Goal: Information Seeking & Learning: Learn about a topic

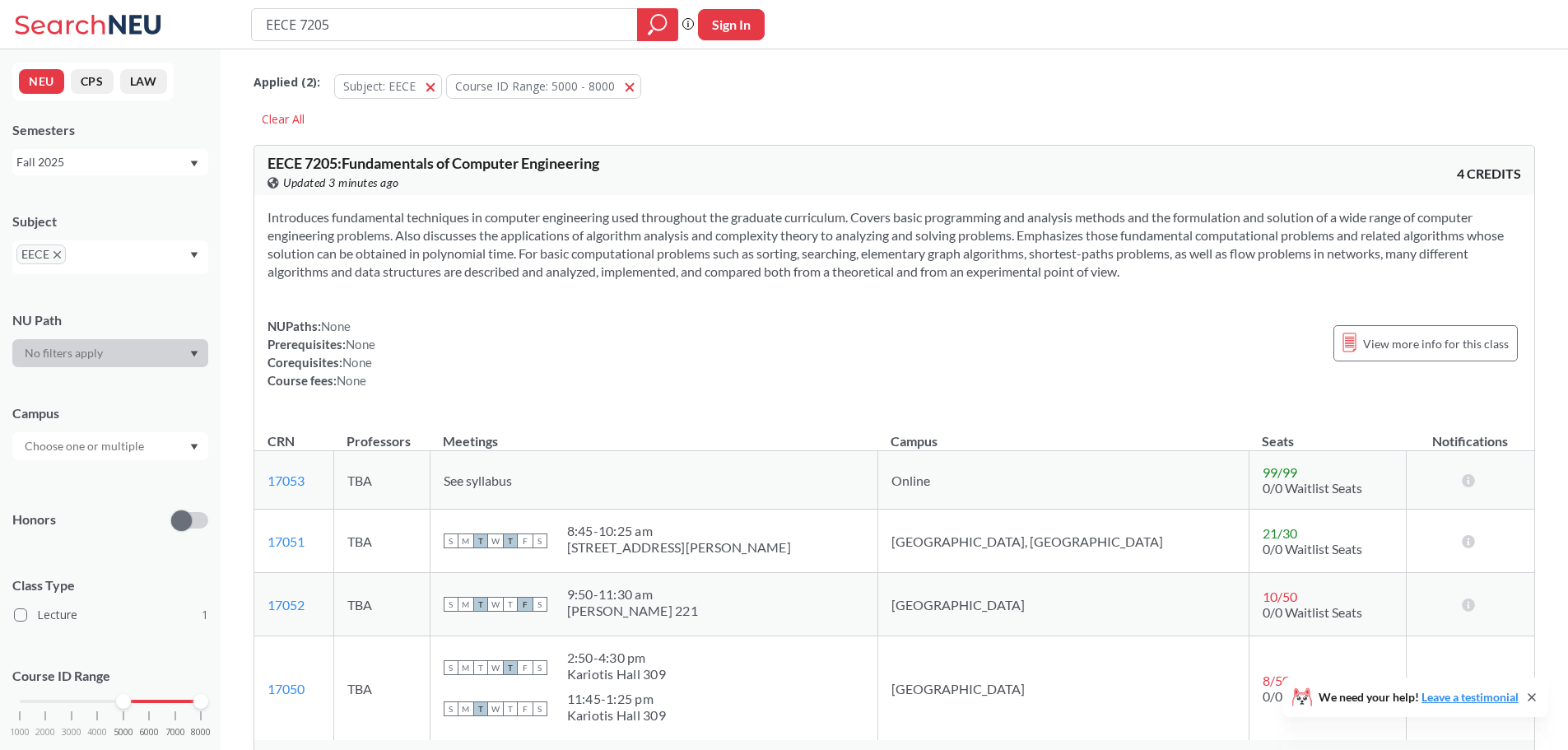
scroll to position [165, 0]
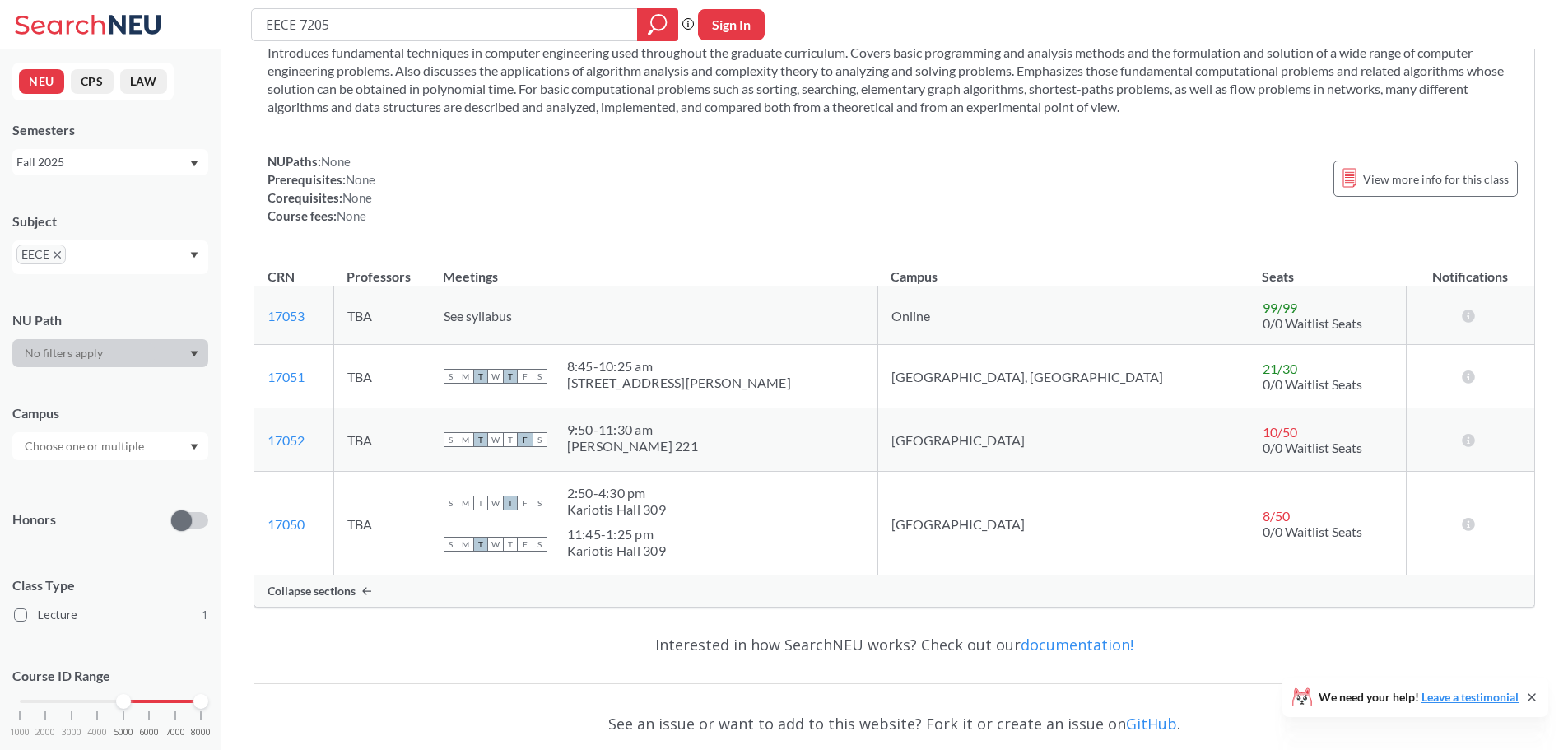
click at [328, 596] on span "Collapse sections" at bounding box center [311, 590] width 88 height 15
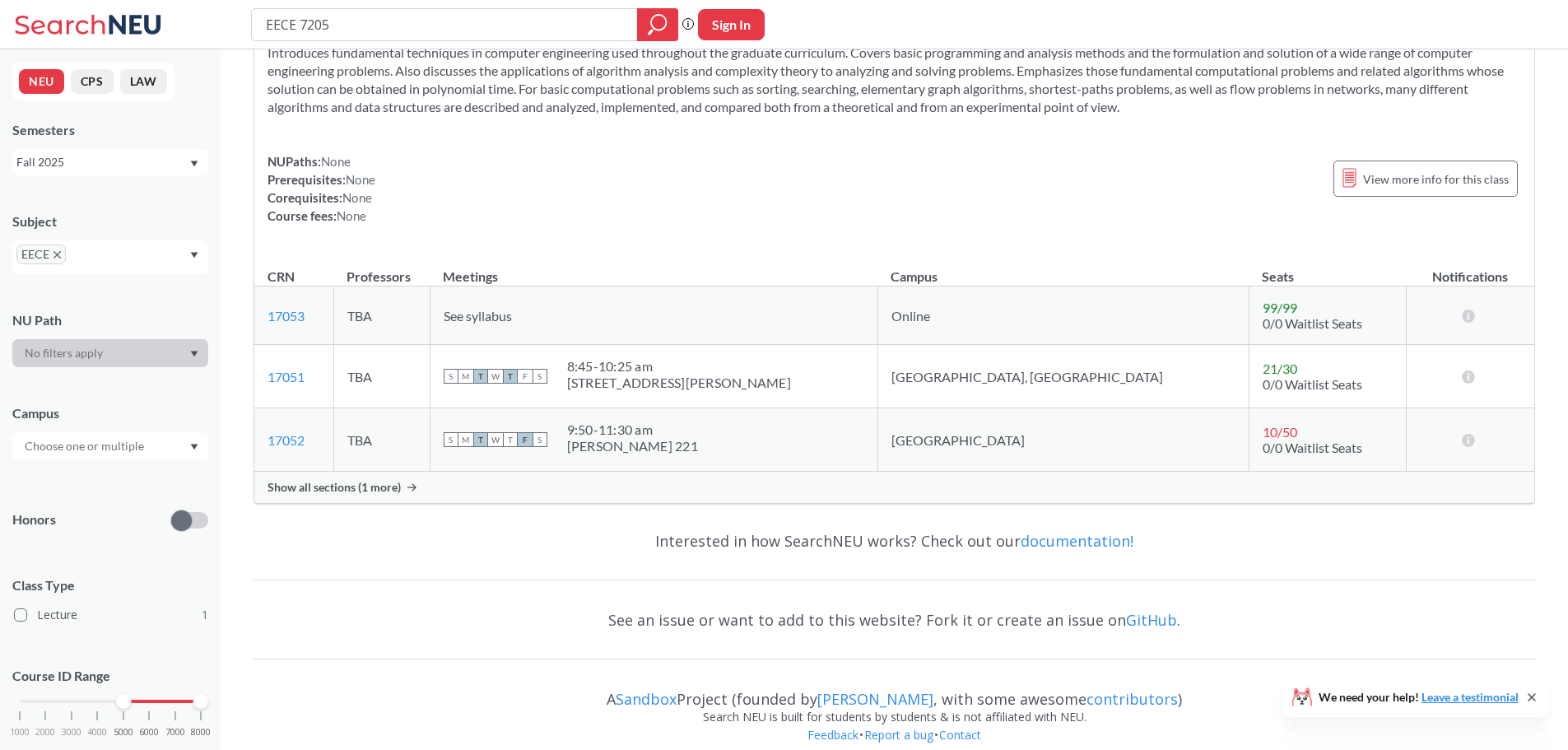
click at [372, 492] on span "Show all sections (1 more)" at bounding box center [334, 487] width 133 height 15
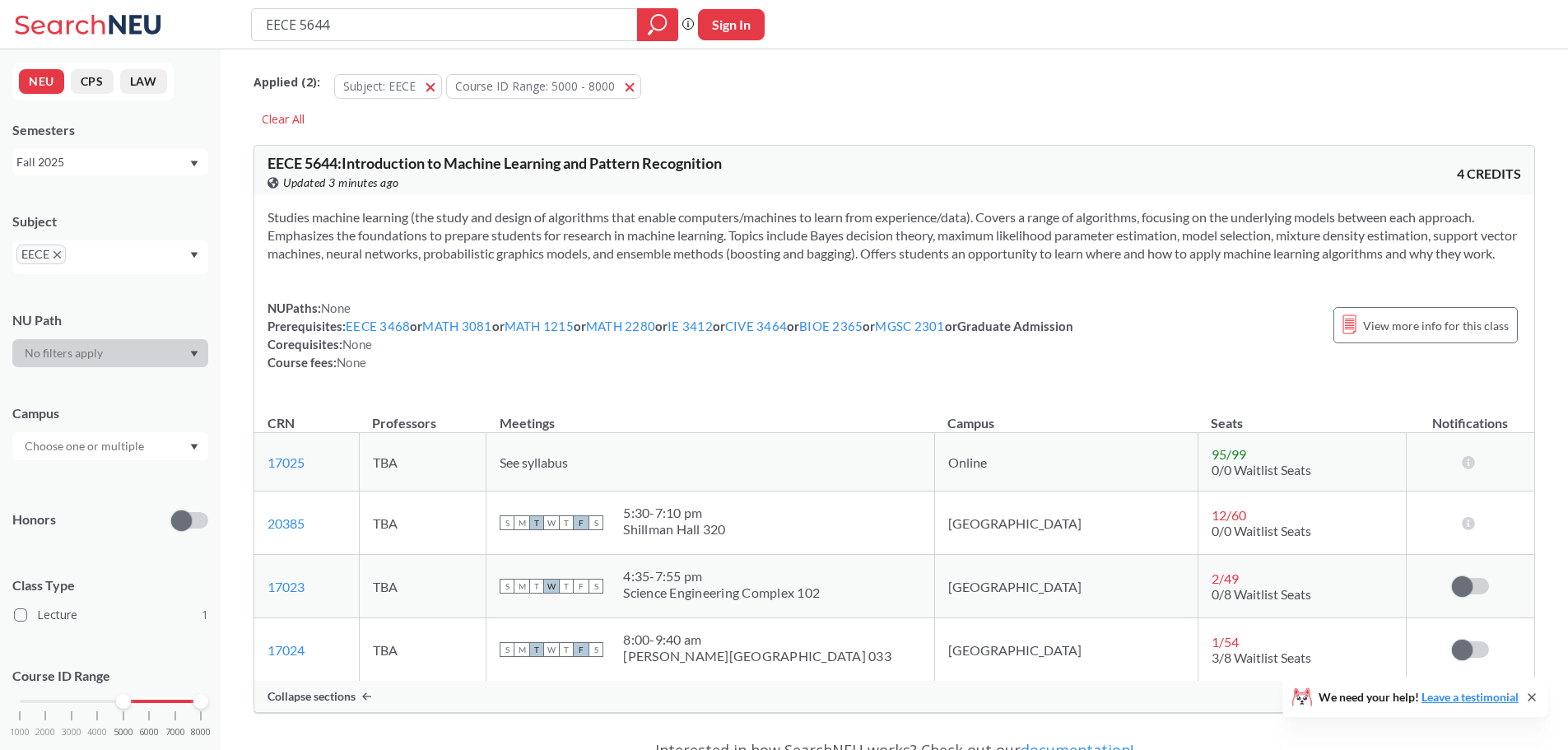
scroll to position [246, 0]
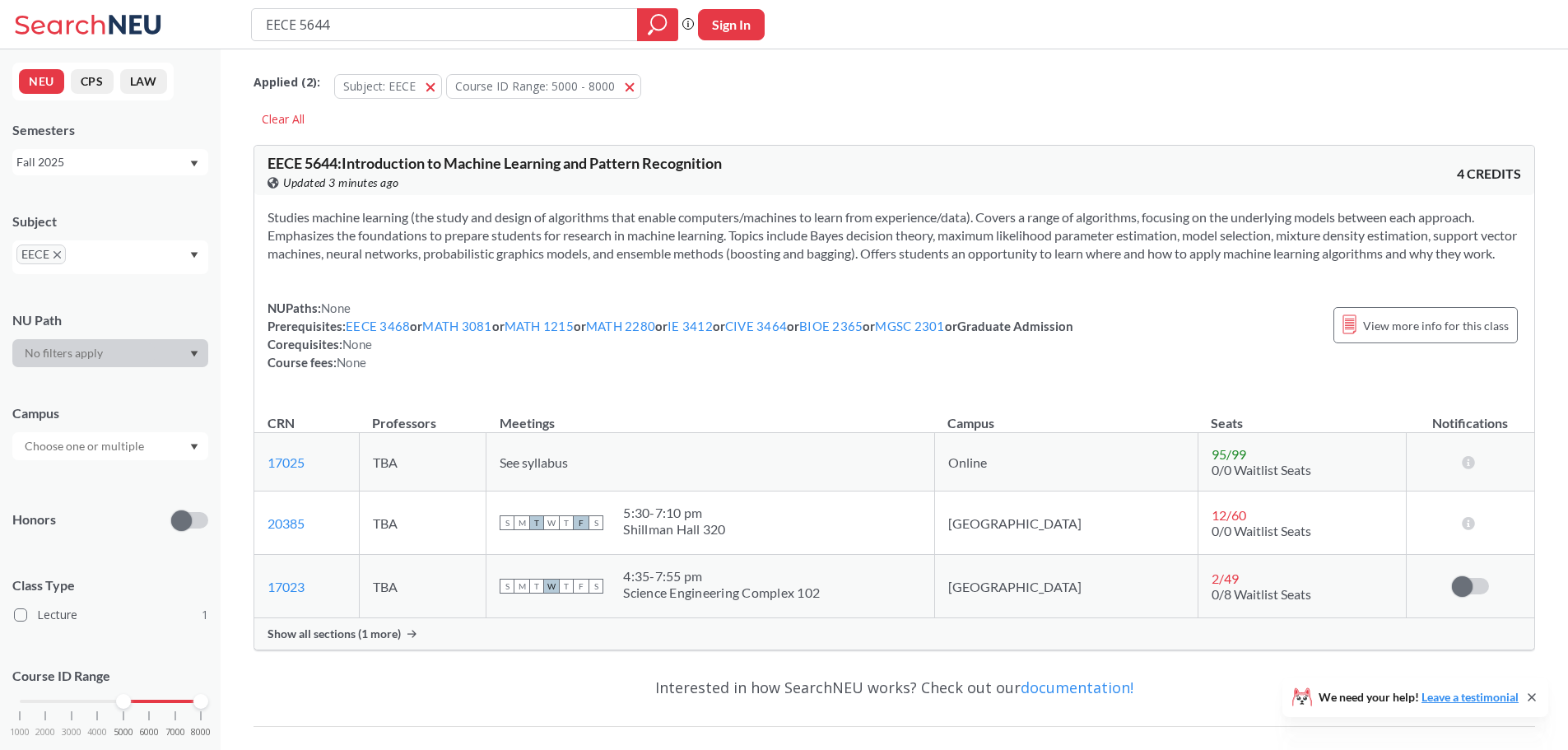
click at [376, 642] on span "Show all sections (1 more)" at bounding box center [334, 633] width 133 height 15
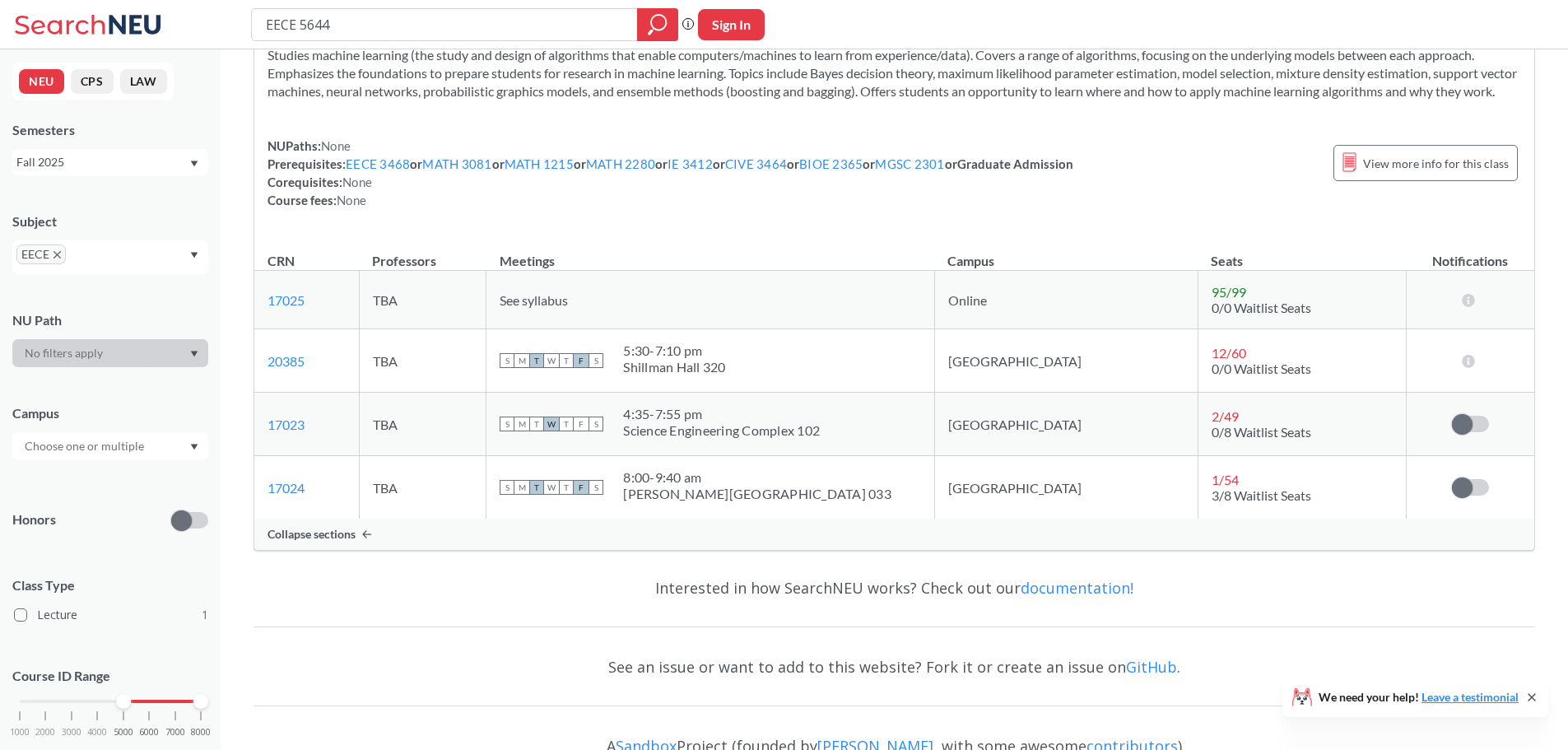
scroll to position [165, 0]
